Goal: Check status

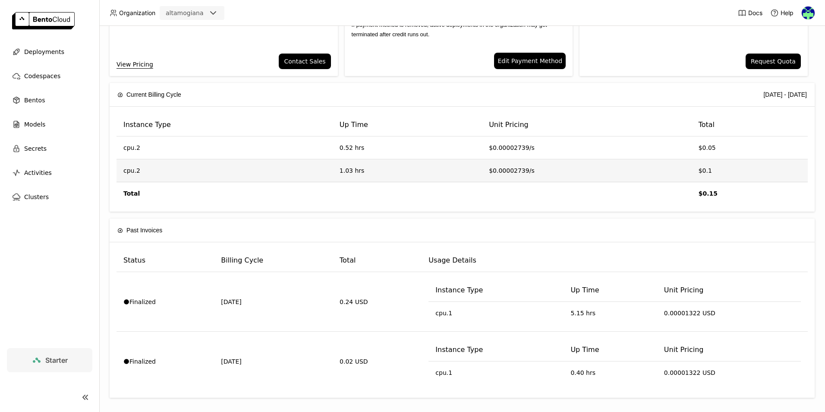
scroll to position [107, 0]
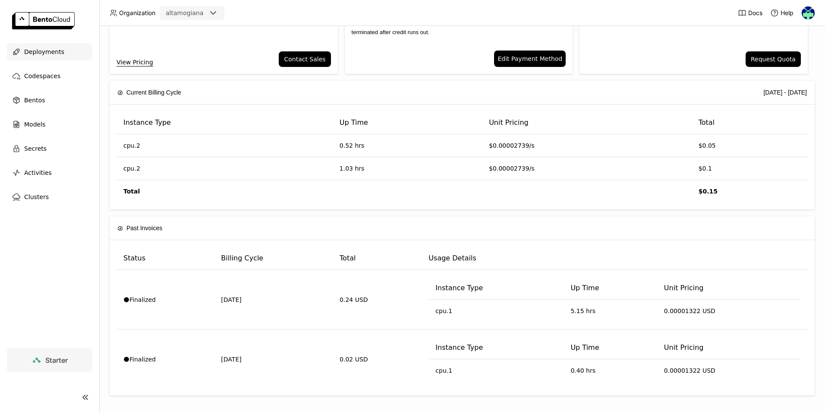
click at [35, 54] on span "Deployments" at bounding box center [44, 52] width 40 height 10
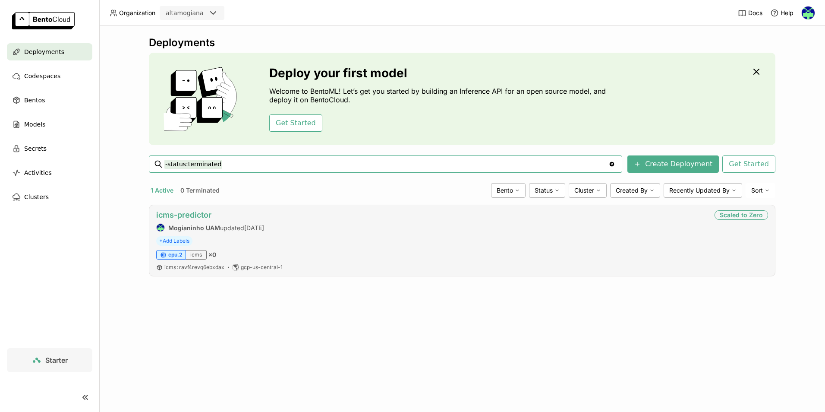
click at [183, 215] on link "icms-predictor" at bounding box center [183, 214] width 55 height 9
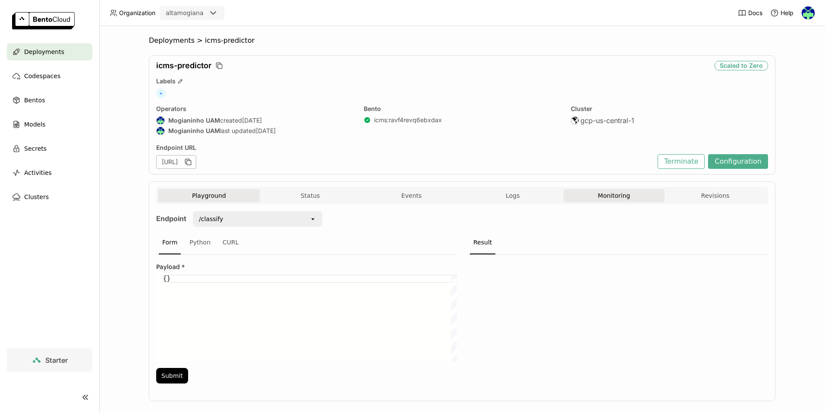
click at [583, 192] on button "Monitoring" at bounding box center [613, 195] width 101 height 13
